Goal: Task Accomplishment & Management: Use online tool/utility

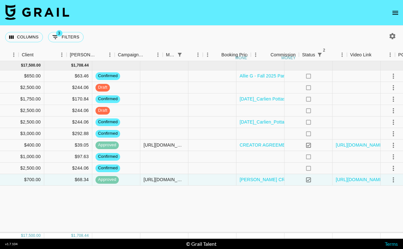
scroll to position [0, 292]
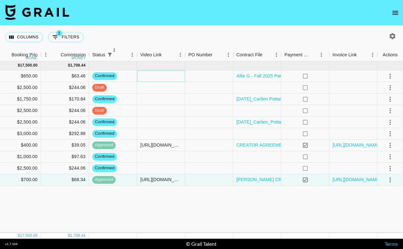
click at [153, 78] on div at bounding box center [161, 76] width 48 height 12
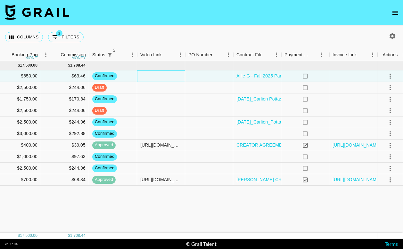
click at [153, 78] on div at bounding box center [161, 76] width 48 height 12
paste input "[URL][DOMAIN_NAME]"
type input "[URL][DOMAIN_NAME]"
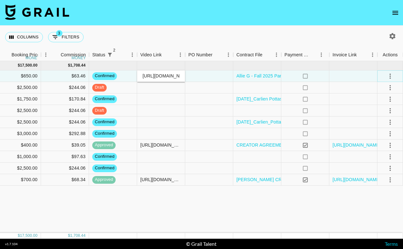
click at [389, 75] on icon "select merge strategy" at bounding box center [390, 76] width 8 height 8
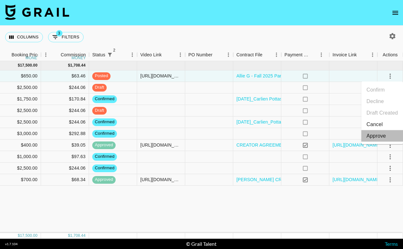
click at [379, 136] on div "Approve" at bounding box center [377, 136] width 20 height 8
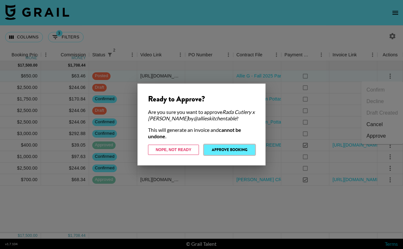
click at [223, 147] on button "Approve Booking" at bounding box center [229, 150] width 51 height 10
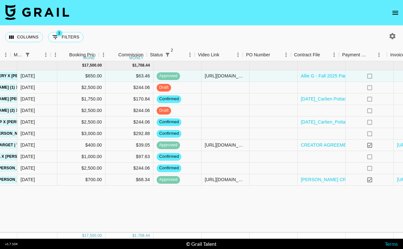
scroll to position [0, 282]
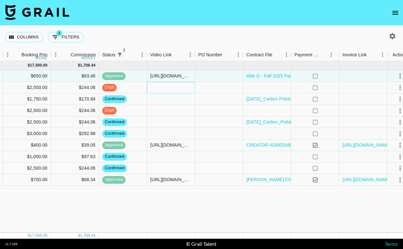
click at [178, 90] on div at bounding box center [171, 88] width 48 height 12
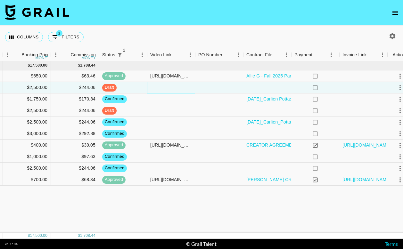
click at [178, 90] on div at bounding box center [171, 88] width 48 height 12
type input "[URL][DOMAIN_NAME]"
